Goal: Check status: Check status

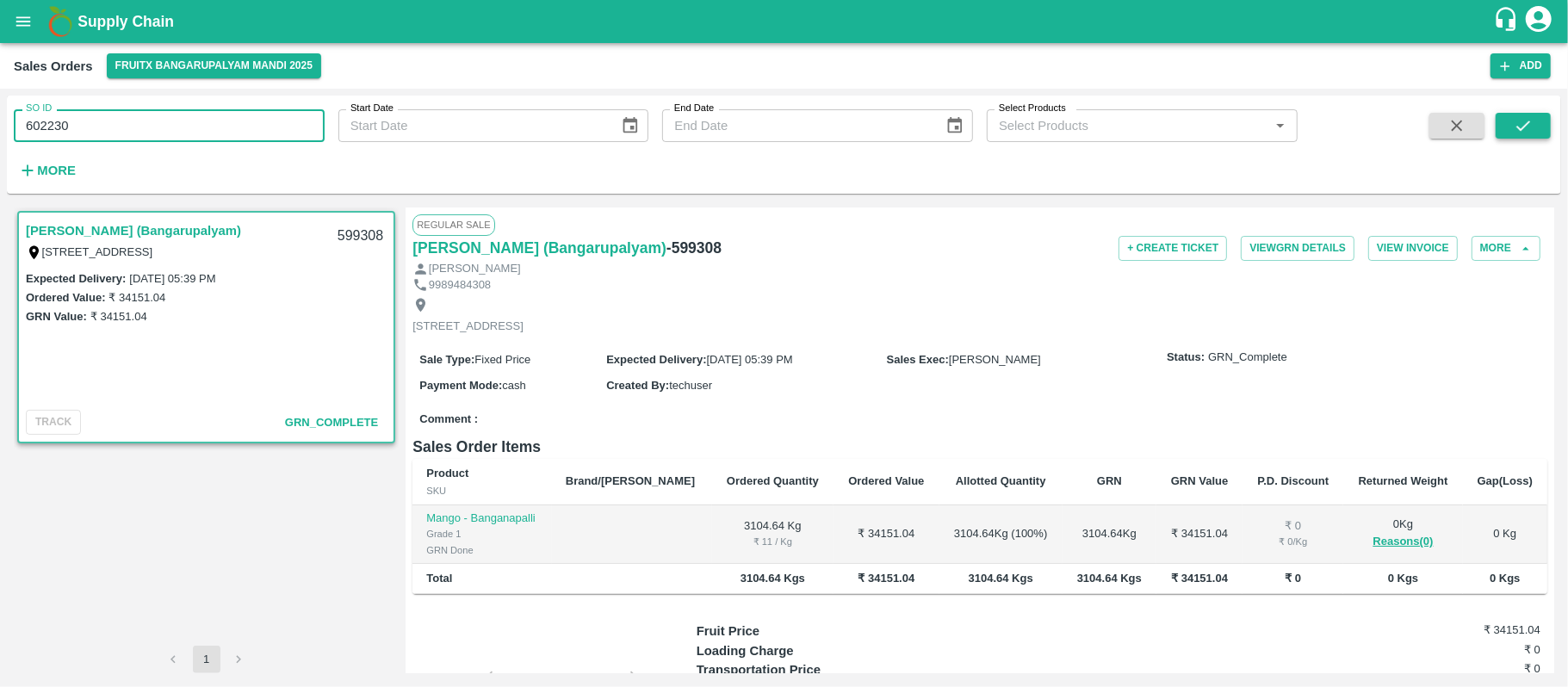
type input "602230"
click at [1537, 132] on button "submit" at bounding box center [1523, 126] width 55 height 26
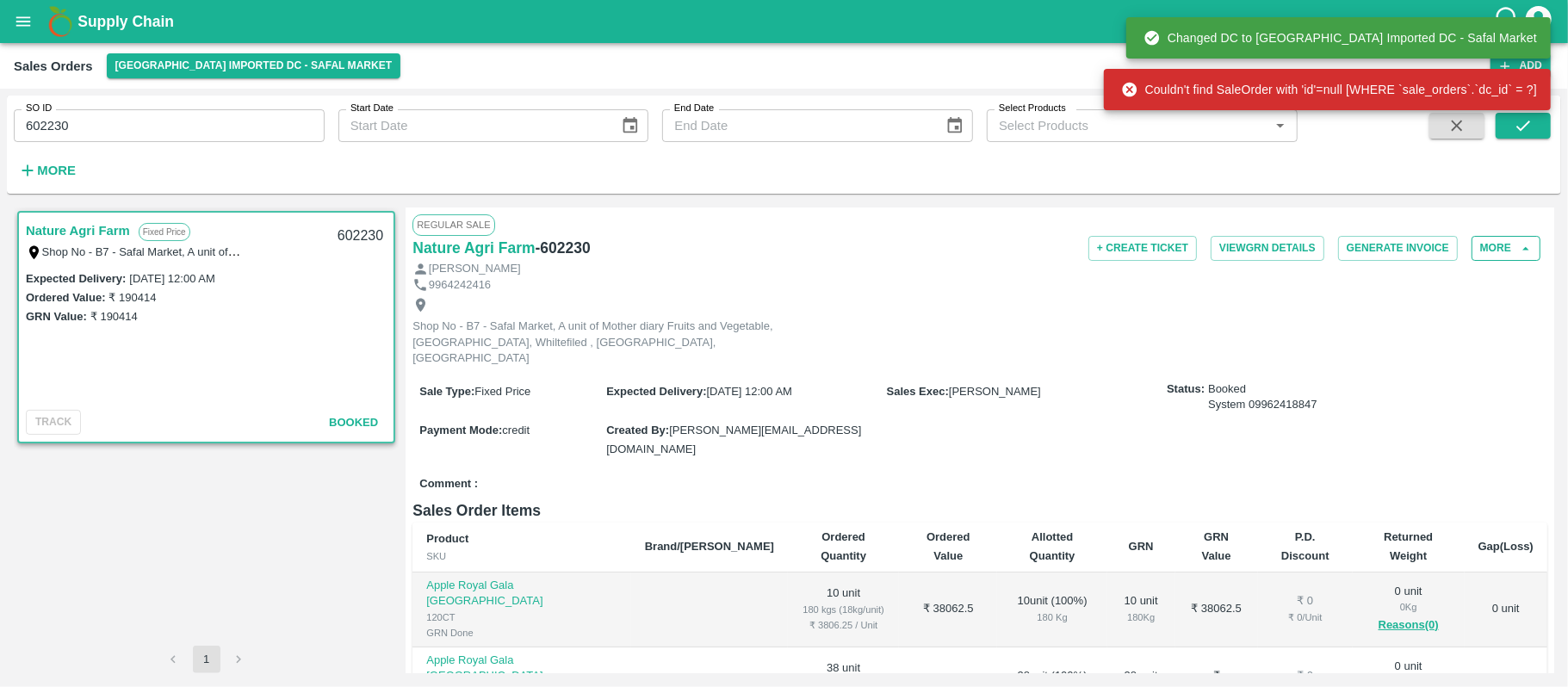
click at [1495, 249] on button "More" at bounding box center [1506, 248] width 69 height 25
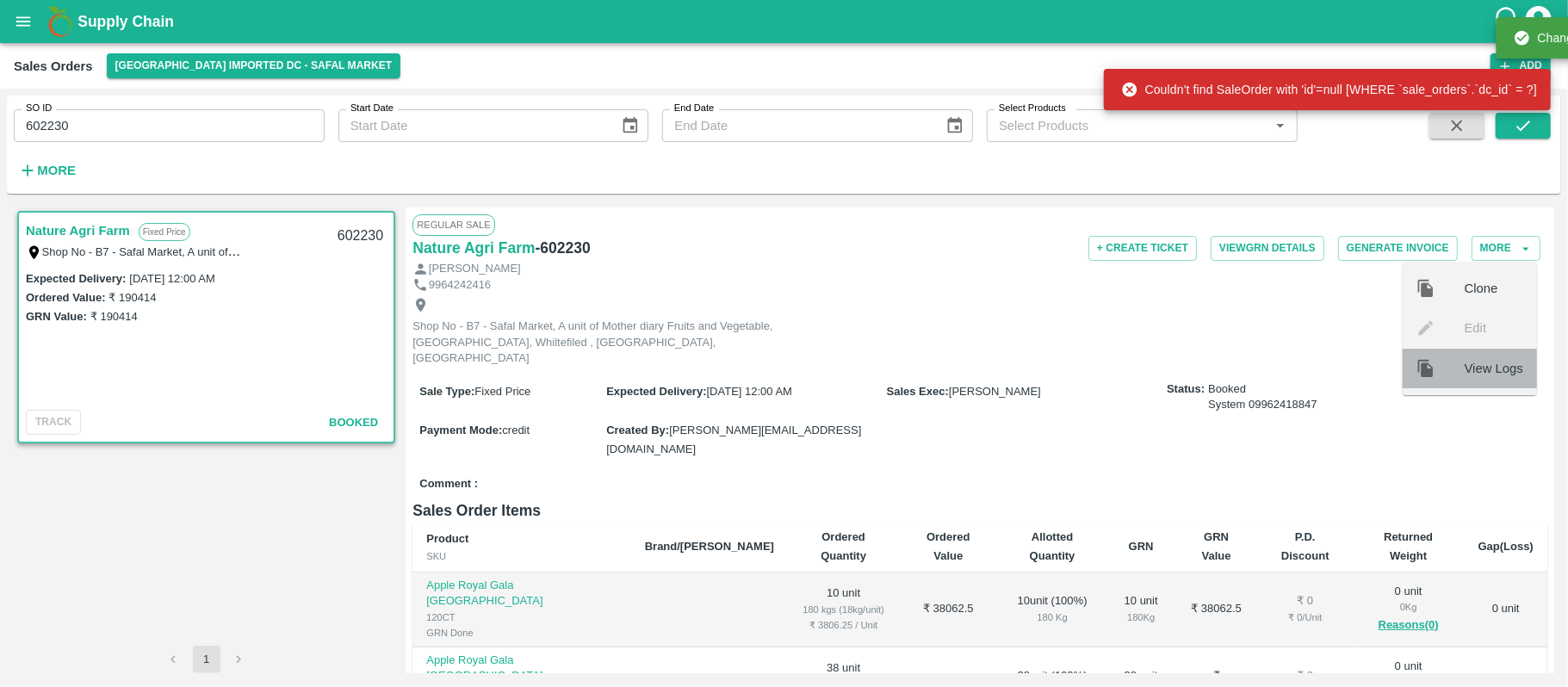
click at [1451, 372] on div at bounding box center [1441, 368] width 49 height 19
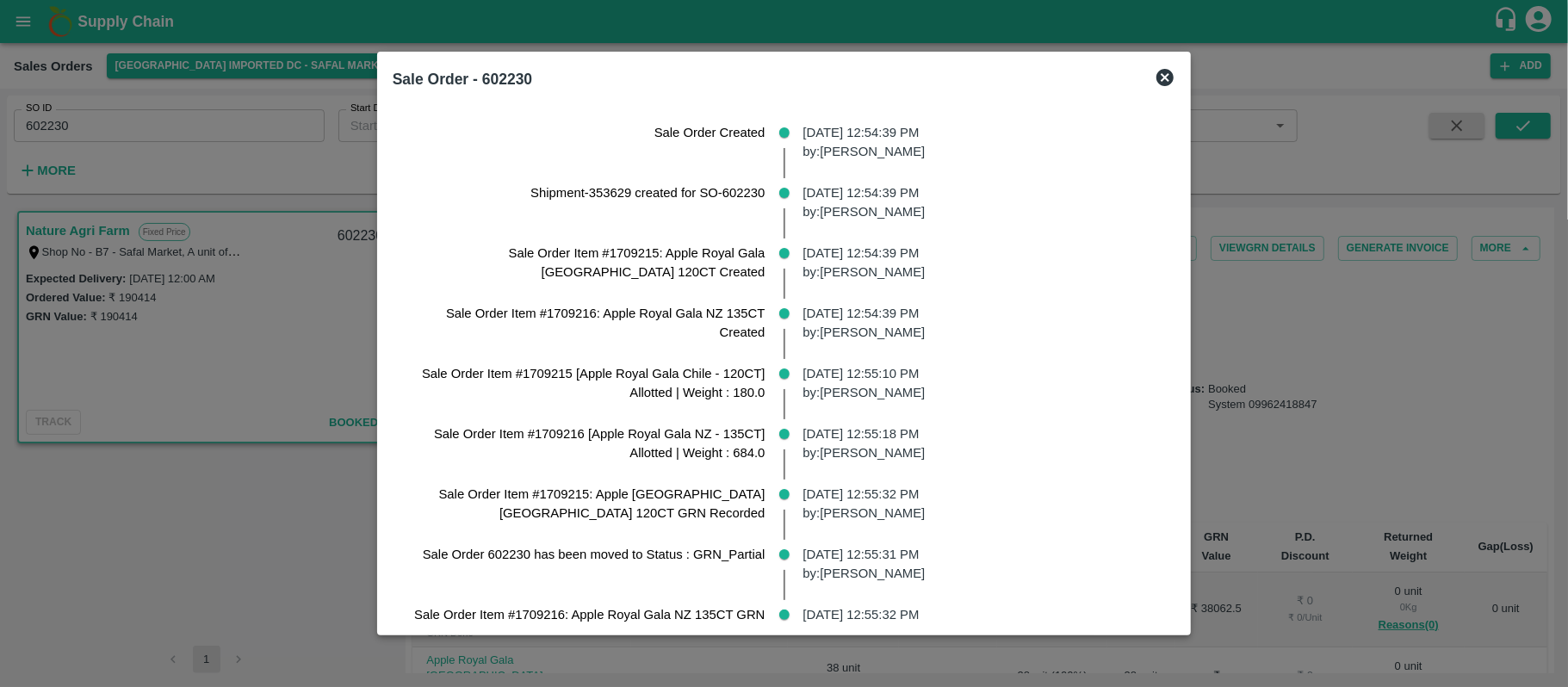
scroll to position [896, 0]
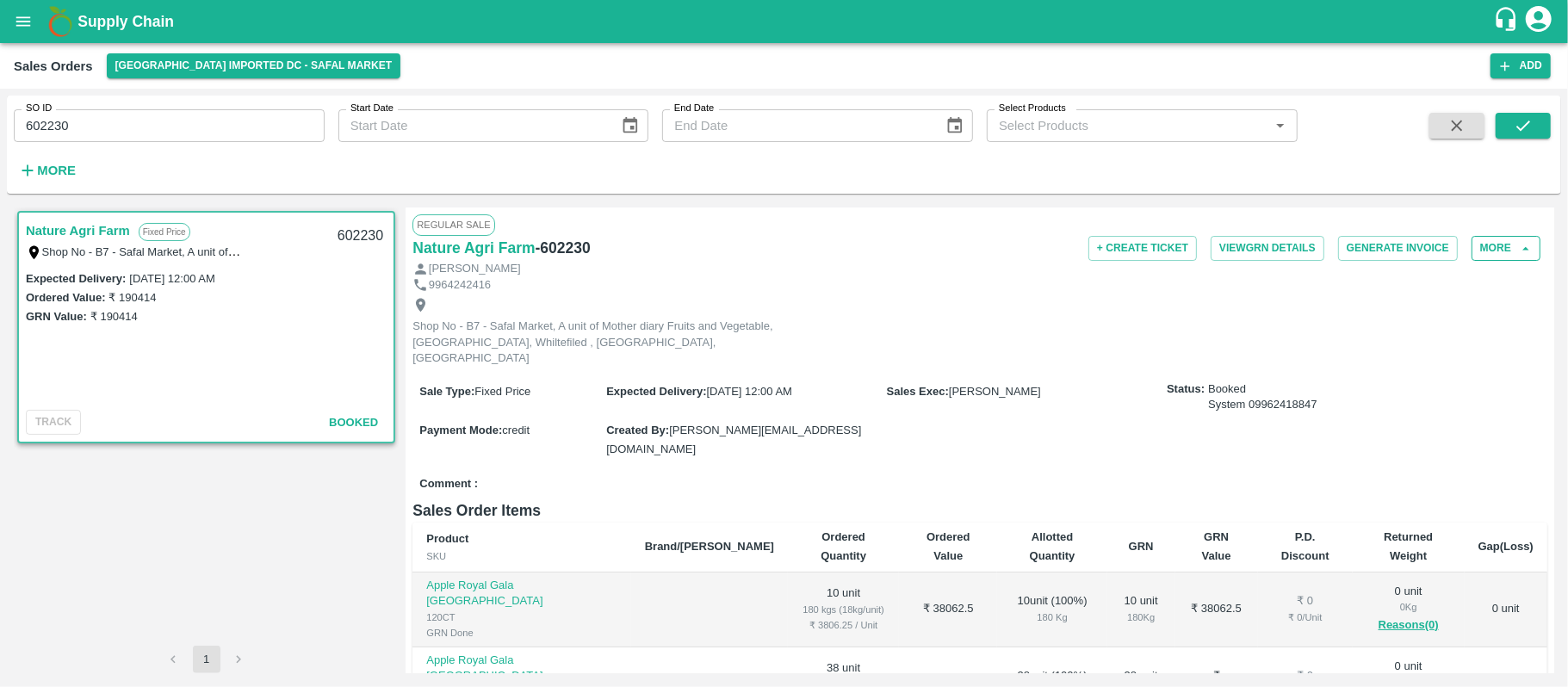
click at [1509, 256] on button "More" at bounding box center [1506, 248] width 69 height 25
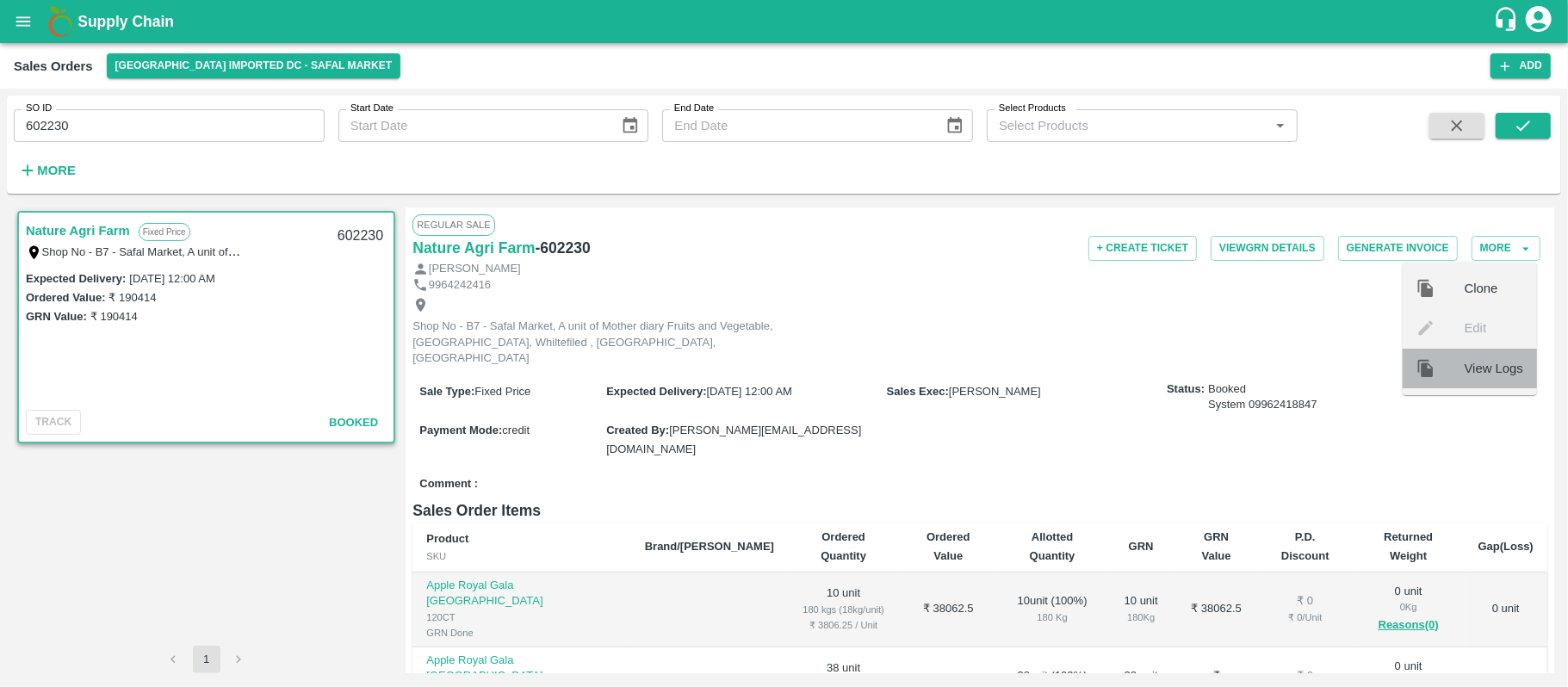
click at [1479, 369] on span "View Logs" at bounding box center [1494, 368] width 58 height 19
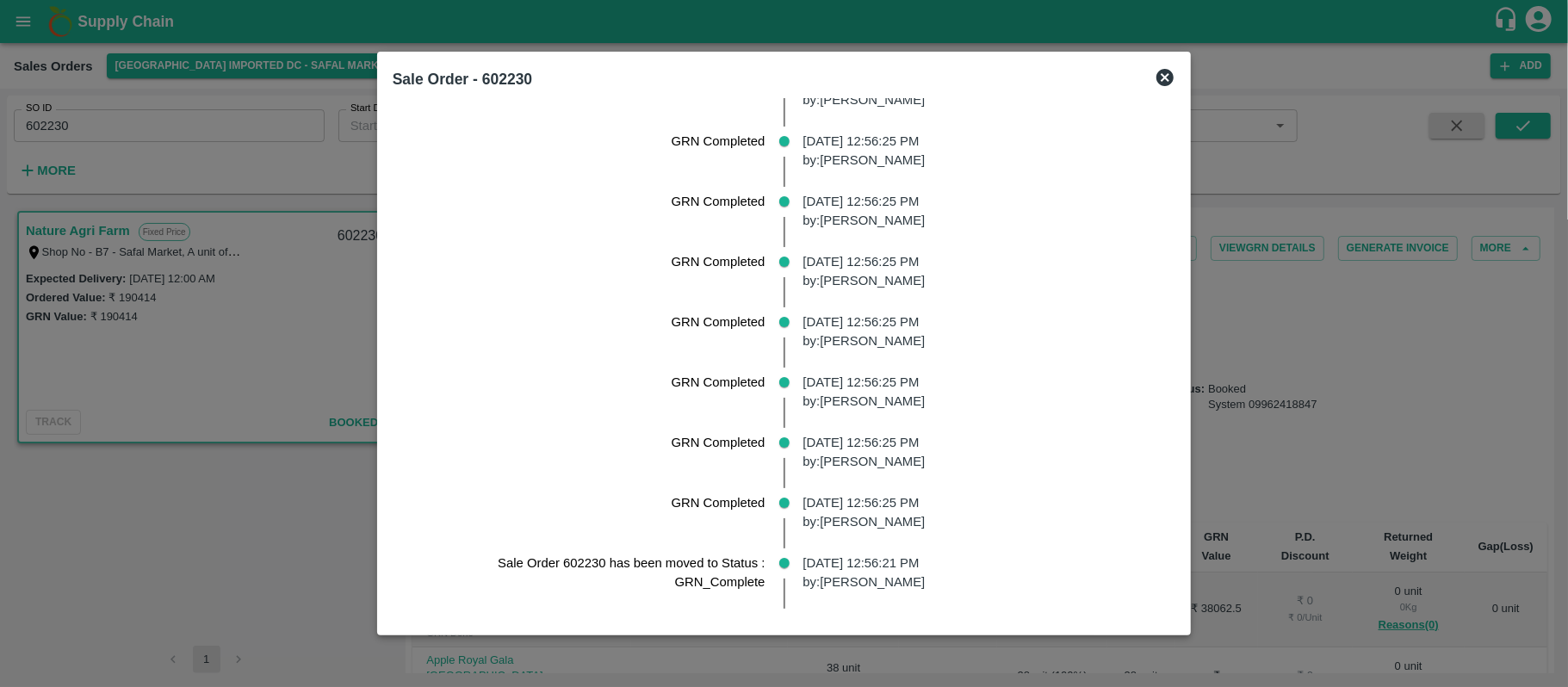
click at [896, 563] on p "[DATE] 12:56:21 PM by: [PERSON_NAME]" at bounding box center [983, 573] width 359 height 39
